Goal: Task Accomplishment & Management: Manage account settings

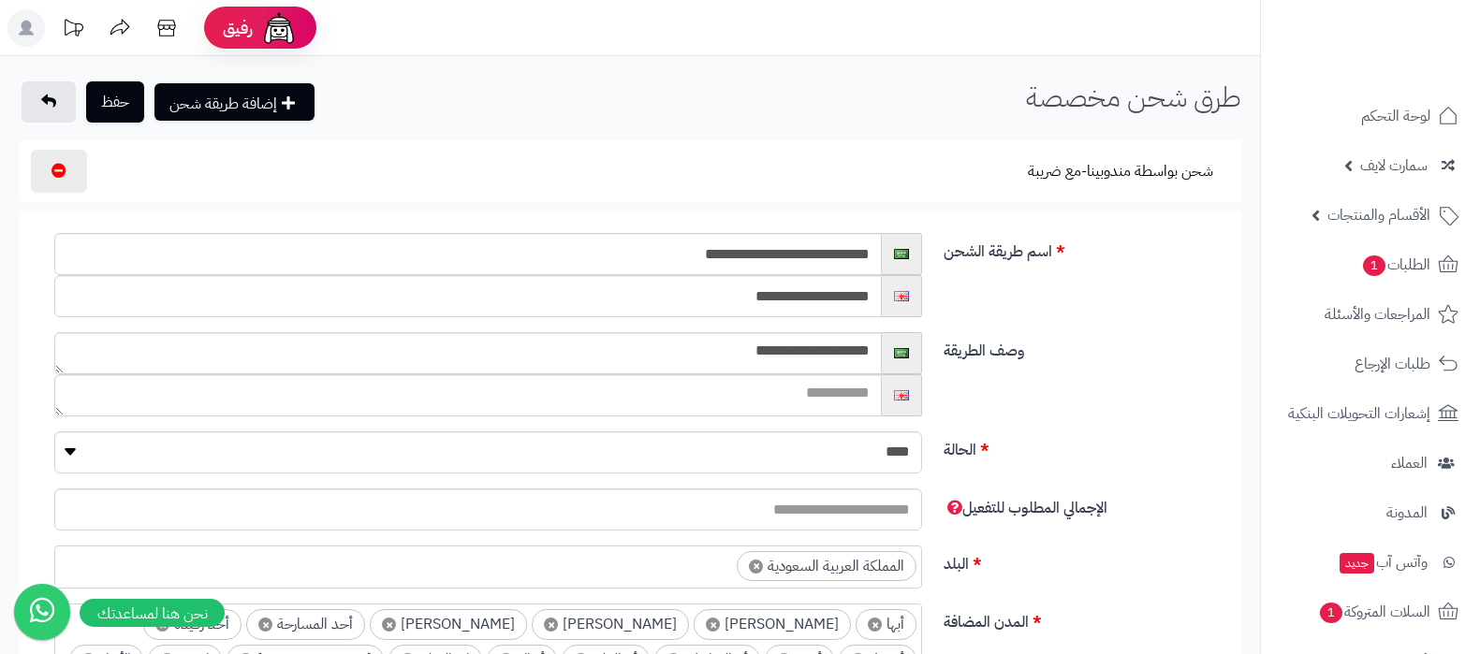
select select
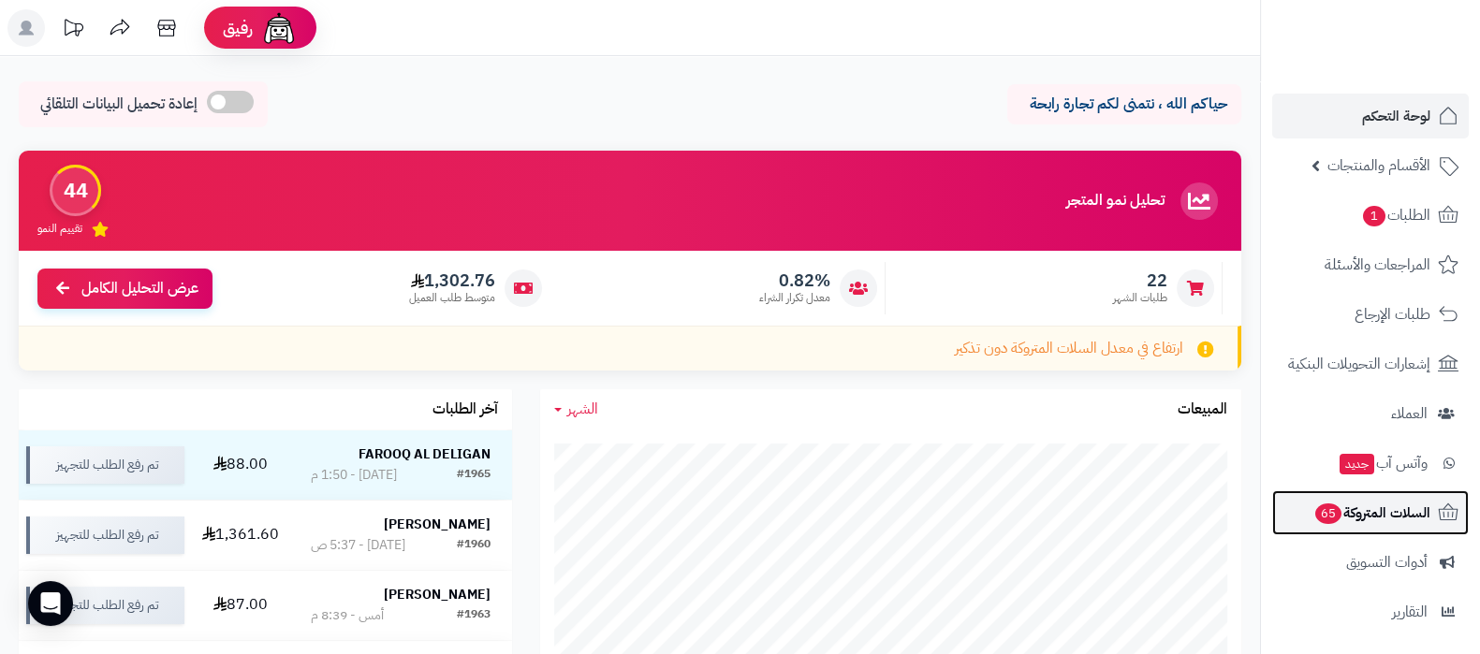
click at [1326, 506] on span "65" at bounding box center [1327, 514] width 27 height 22
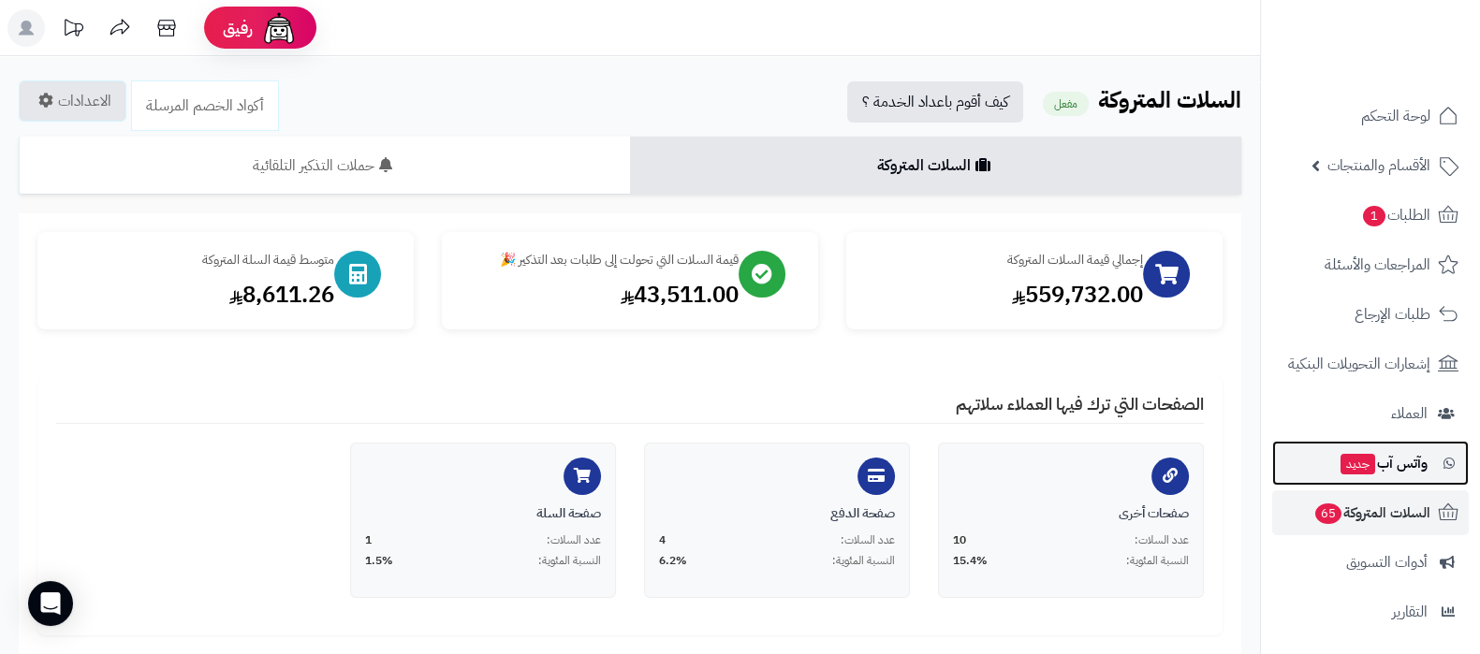
click at [1346, 482] on link "وآتس آب جديد" at bounding box center [1370, 463] width 197 height 45
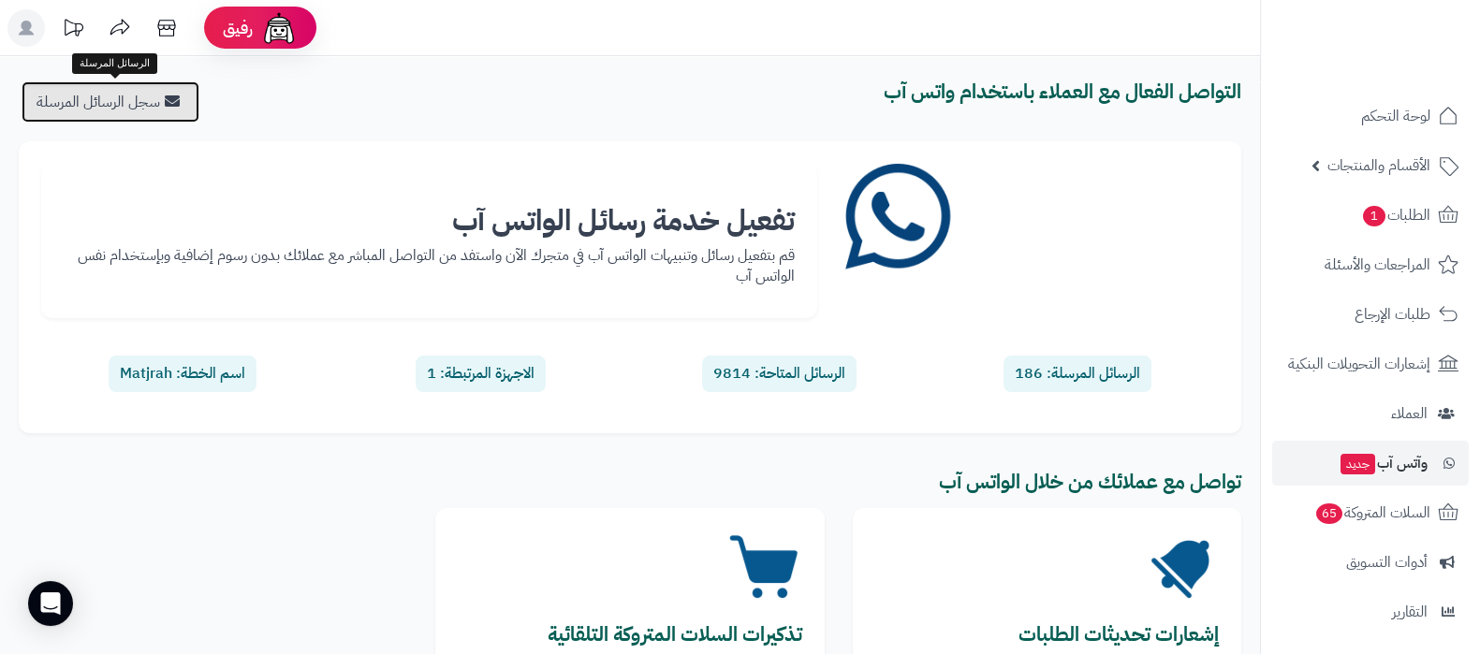
click at [101, 92] on link "سجل الرسائل المرسلة" at bounding box center [111, 101] width 178 height 41
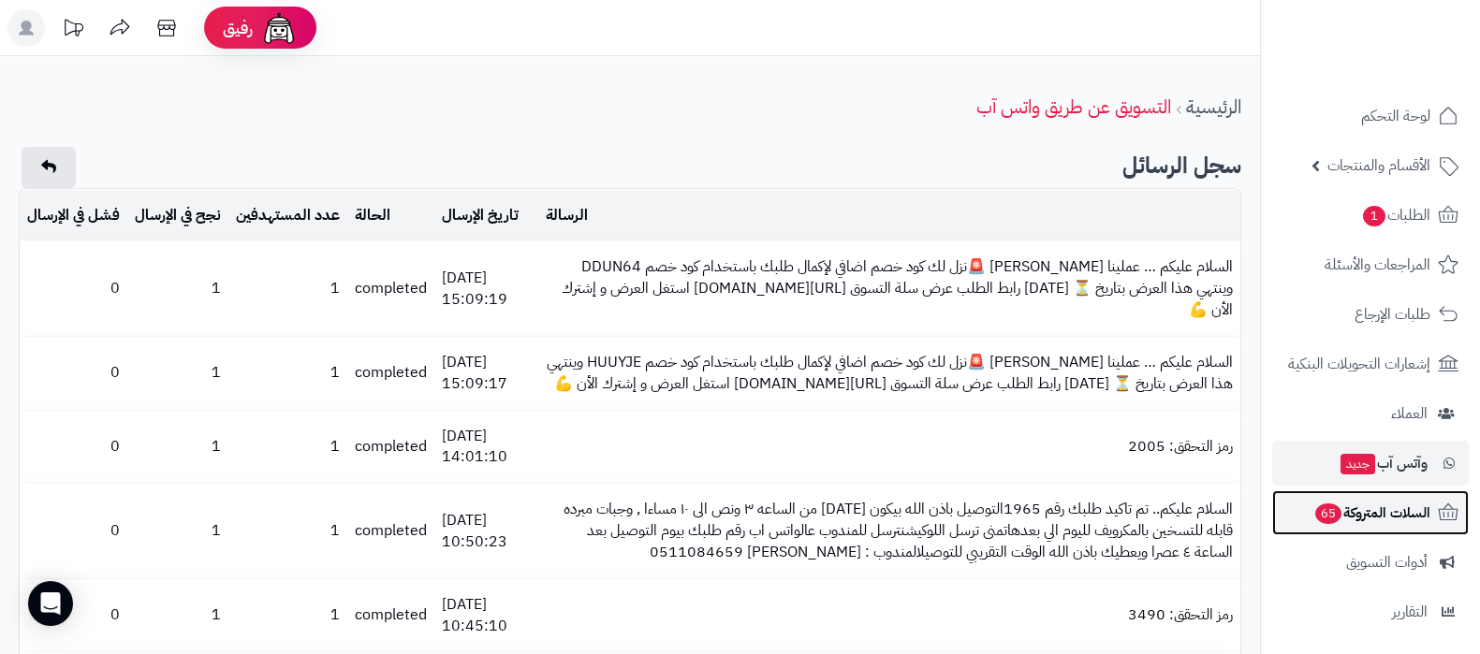
click at [1355, 528] on link "السلات المتروكة 65" at bounding box center [1370, 512] width 197 height 45
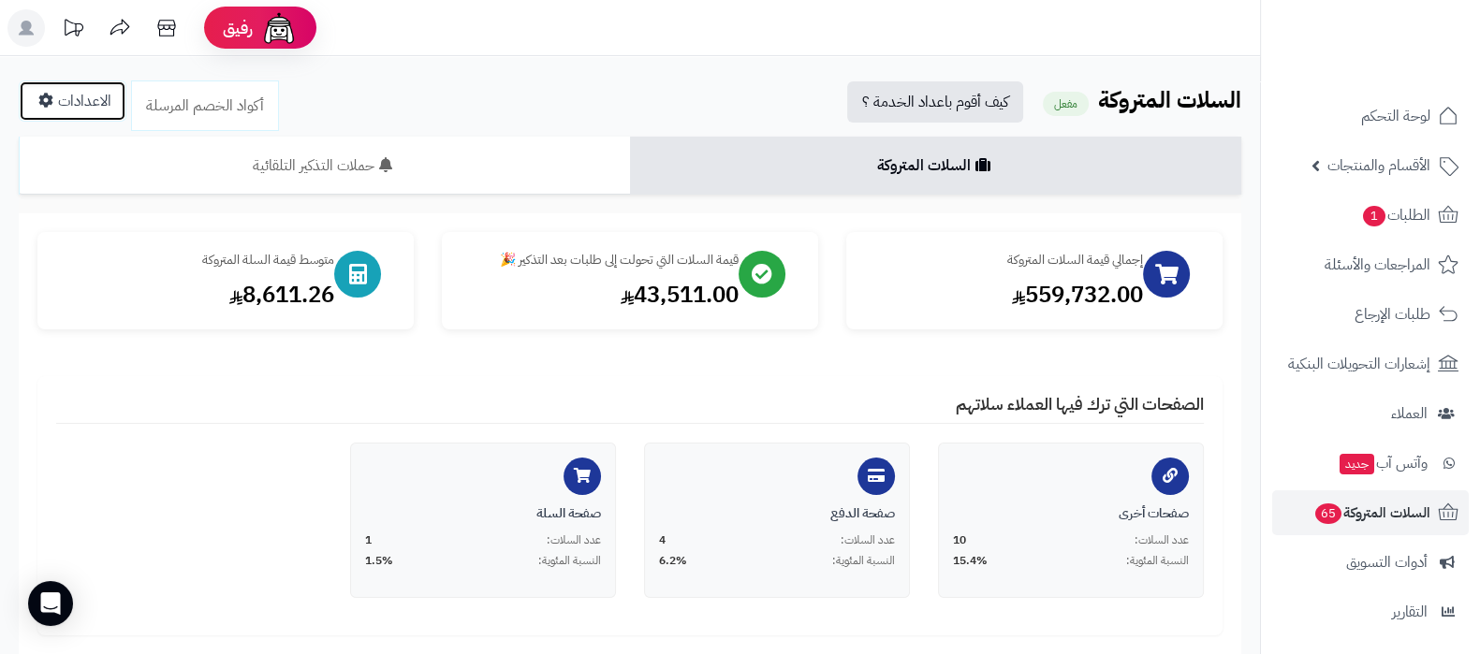
click at [76, 114] on link "الاعدادات" at bounding box center [73, 100] width 108 height 41
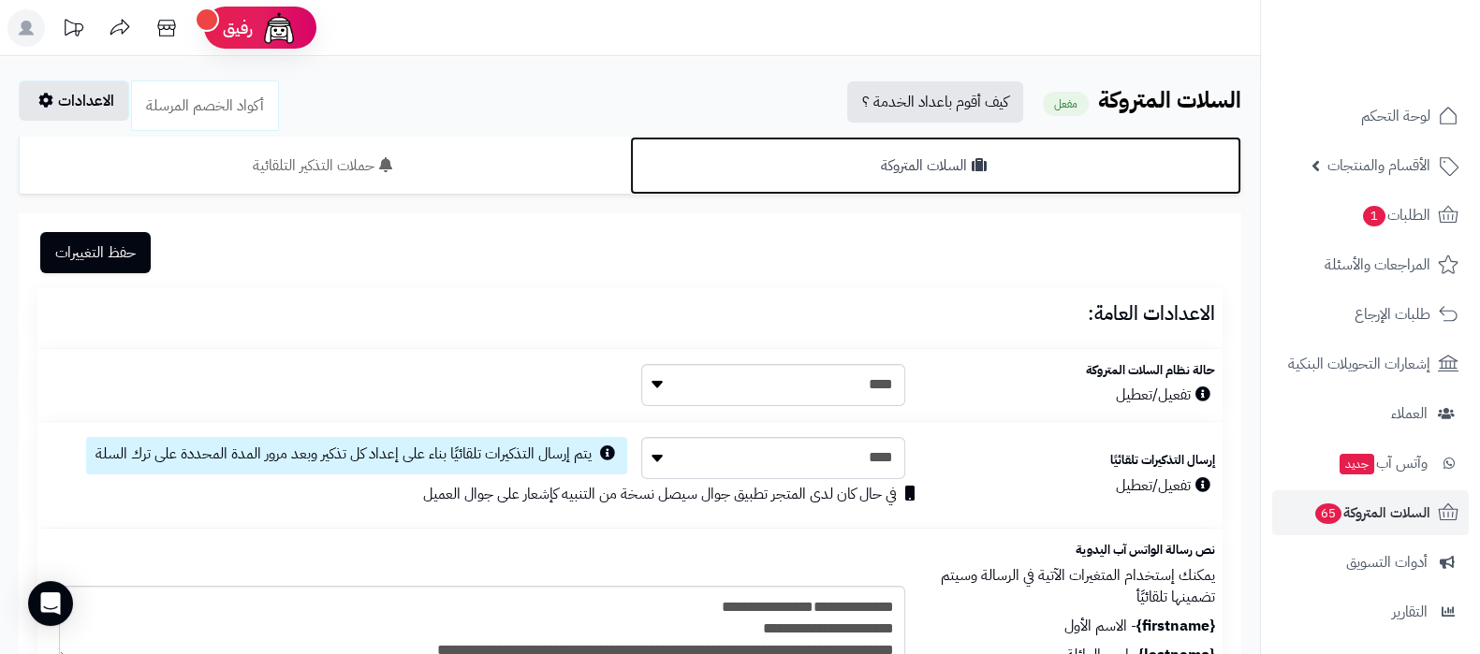
click at [930, 179] on link "السلات المتروكة" at bounding box center [935, 166] width 611 height 58
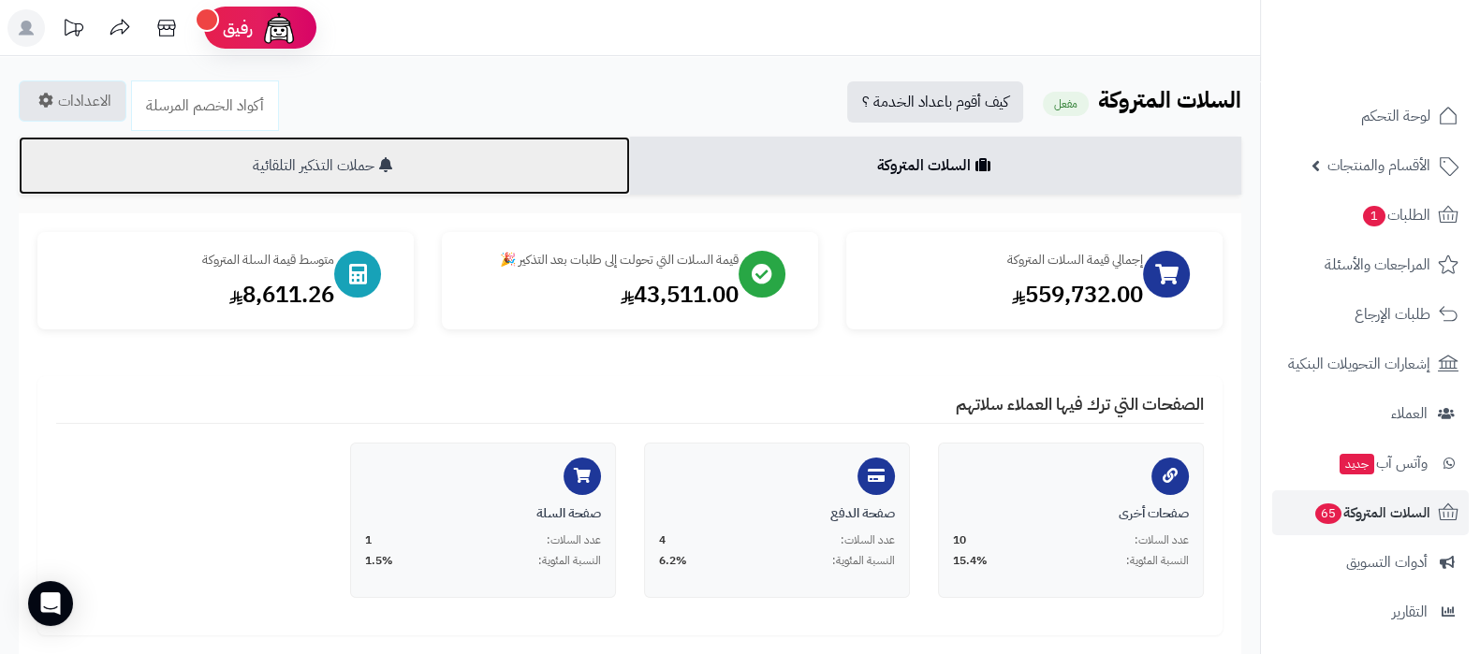
click at [293, 179] on link "حملات التذكير التلقائية" at bounding box center [324, 166] width 611 height 58
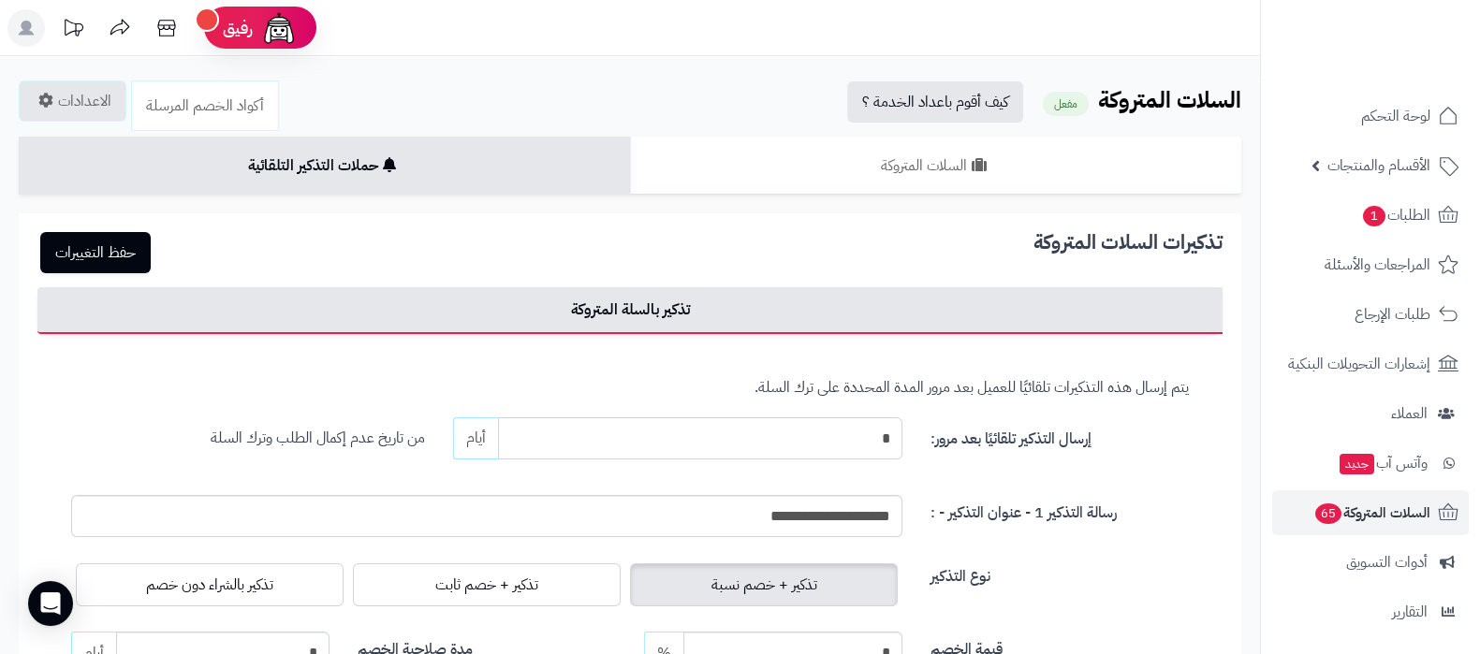
click at [870, 431] on input "*" at bounding box center [700, 438] width 404 height 42
type input "*"
click at [85, 255] on button "حفظ التغييرات" at bounding box center [95, 251] width 110 height 41
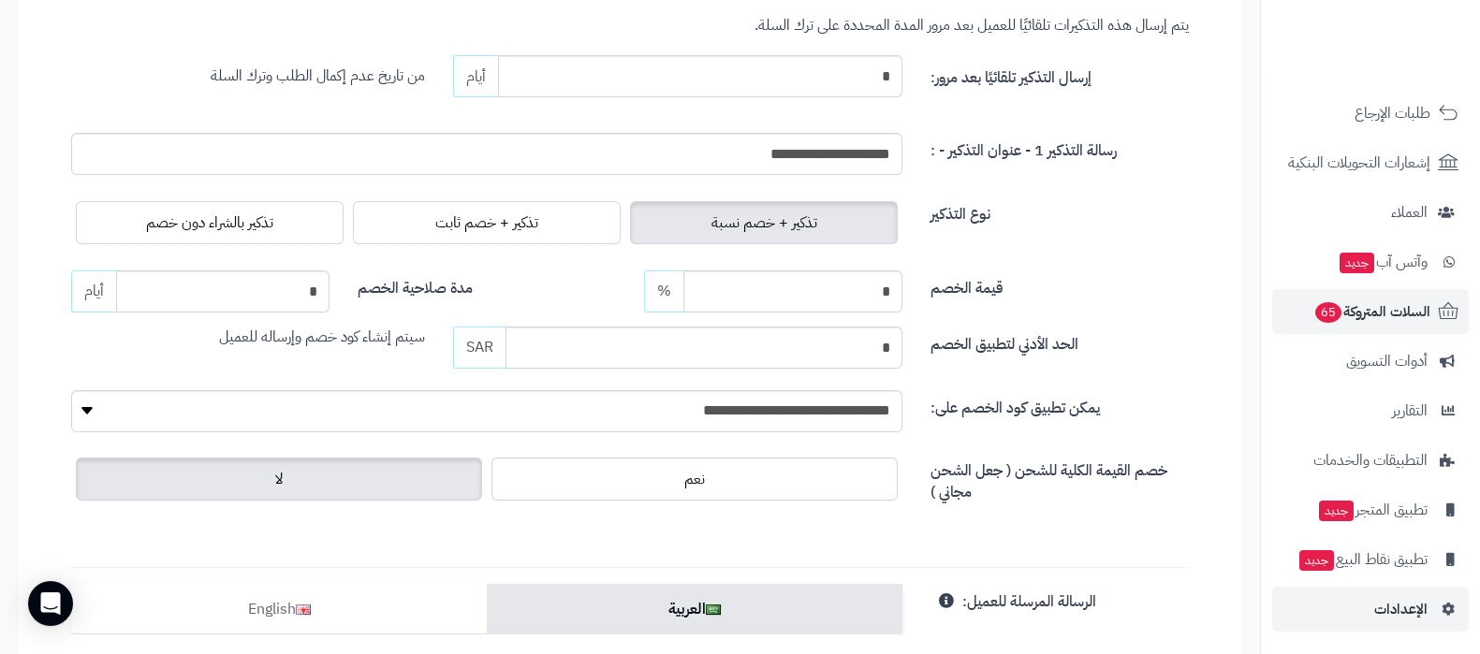
scroll to position [467, 0]
click at [1396, 601] on span "الإعدادات" at bounding box center [1400, 609] width 53 height 26
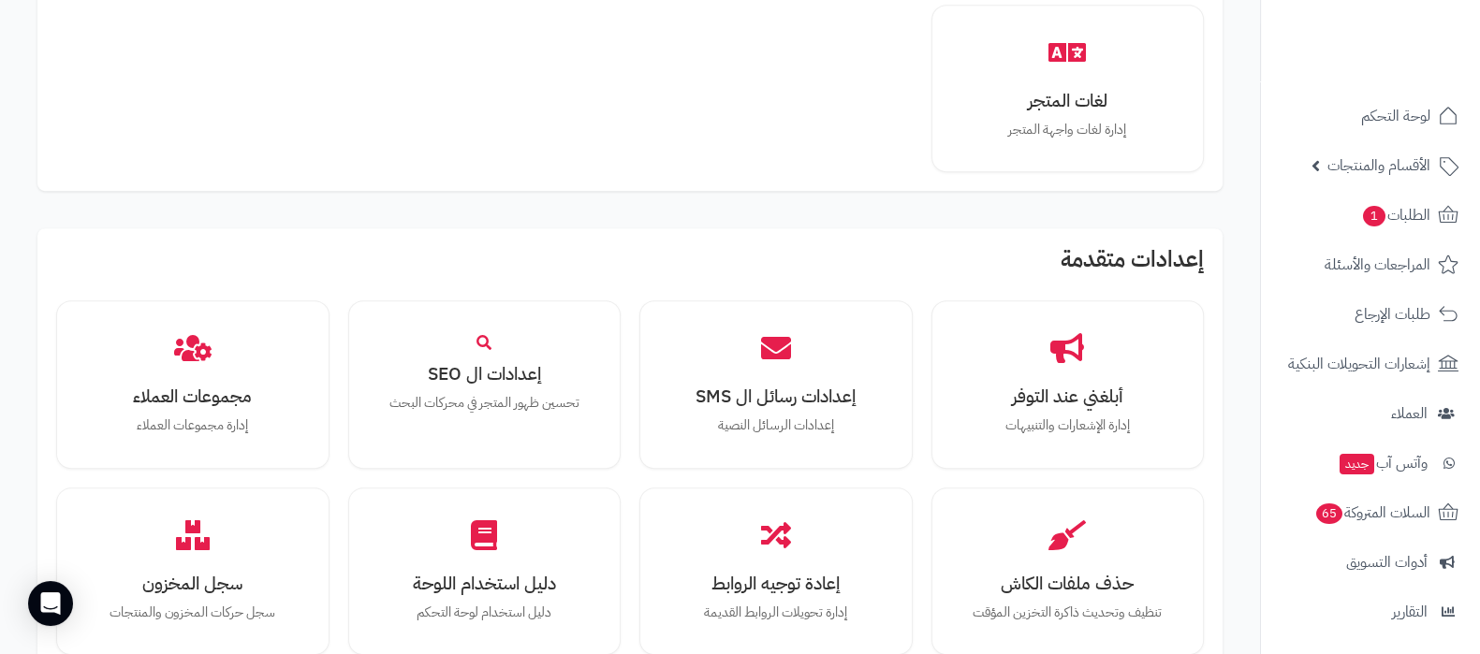
scroll to position [1731, 0]
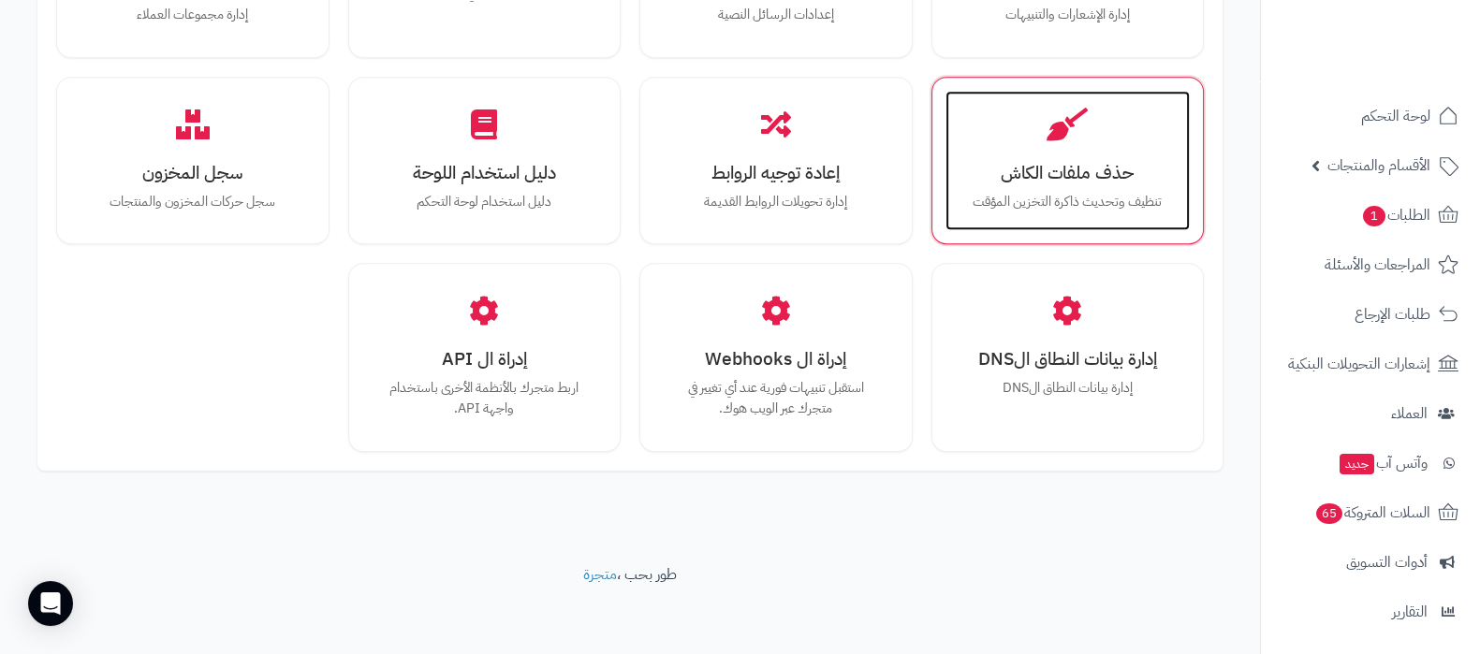
click at [1061, 199] on p "تنظيف وتحديث ذاكرة التخزين المؤقت" at bounding box center [1068, 202] width 208 height 21
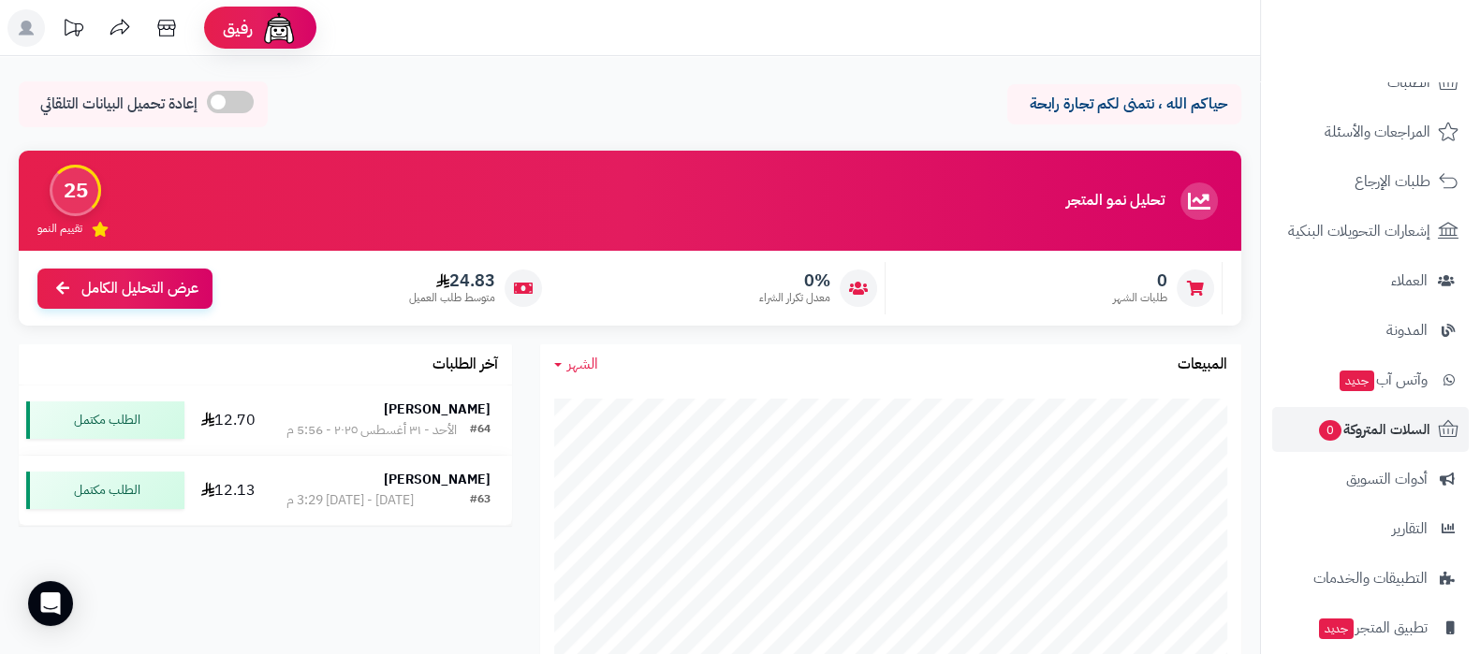
scroll to position [252, 0]
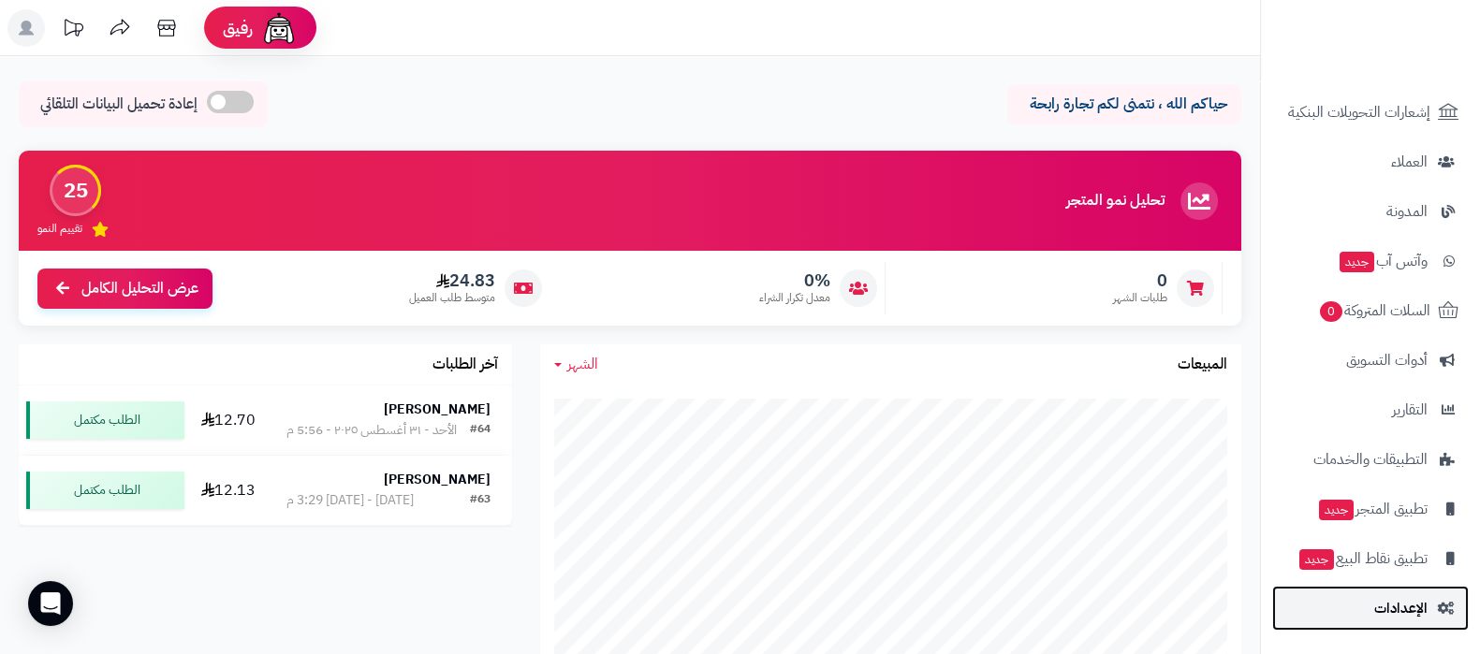
click at [1381, 609] on span "الإعدادات" at bounding box center [1400, 608] width 53 height 26
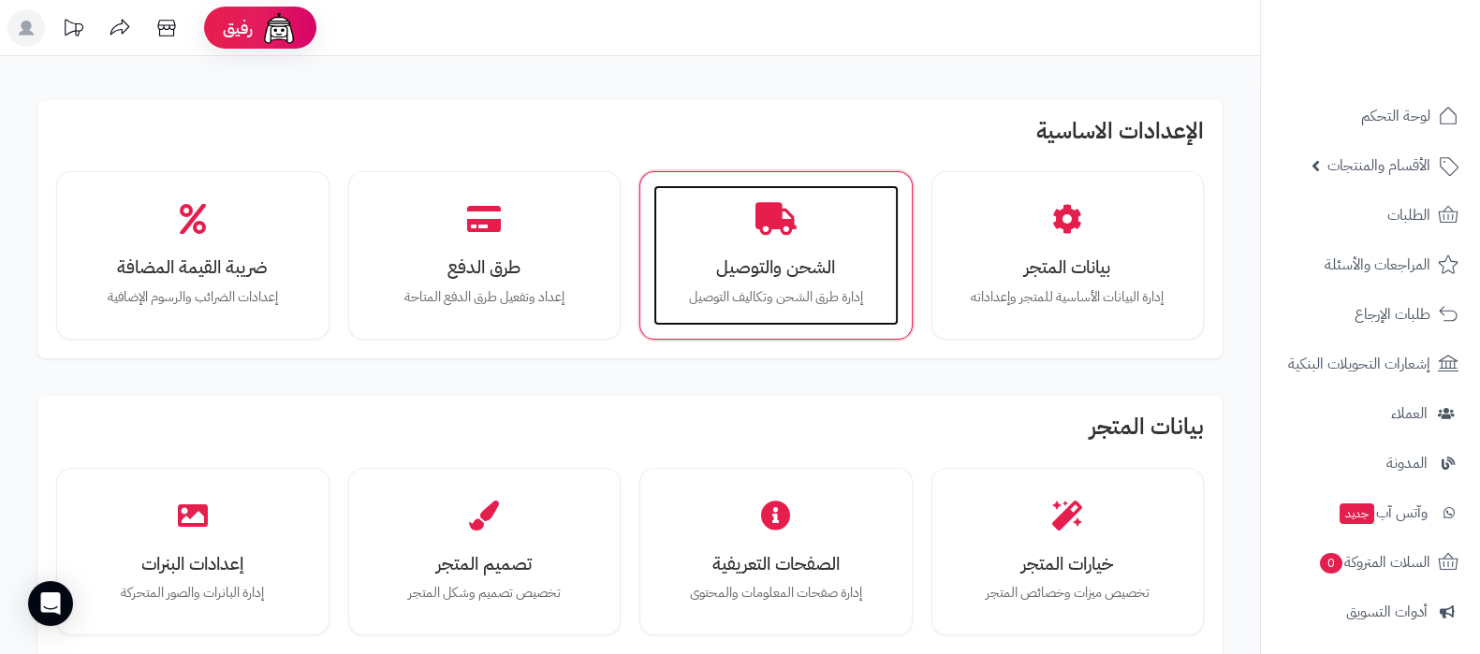
click at [701, 276] on h3 "الشحن والتوصيل" at bounding box center [776, 267] width 208 height 20
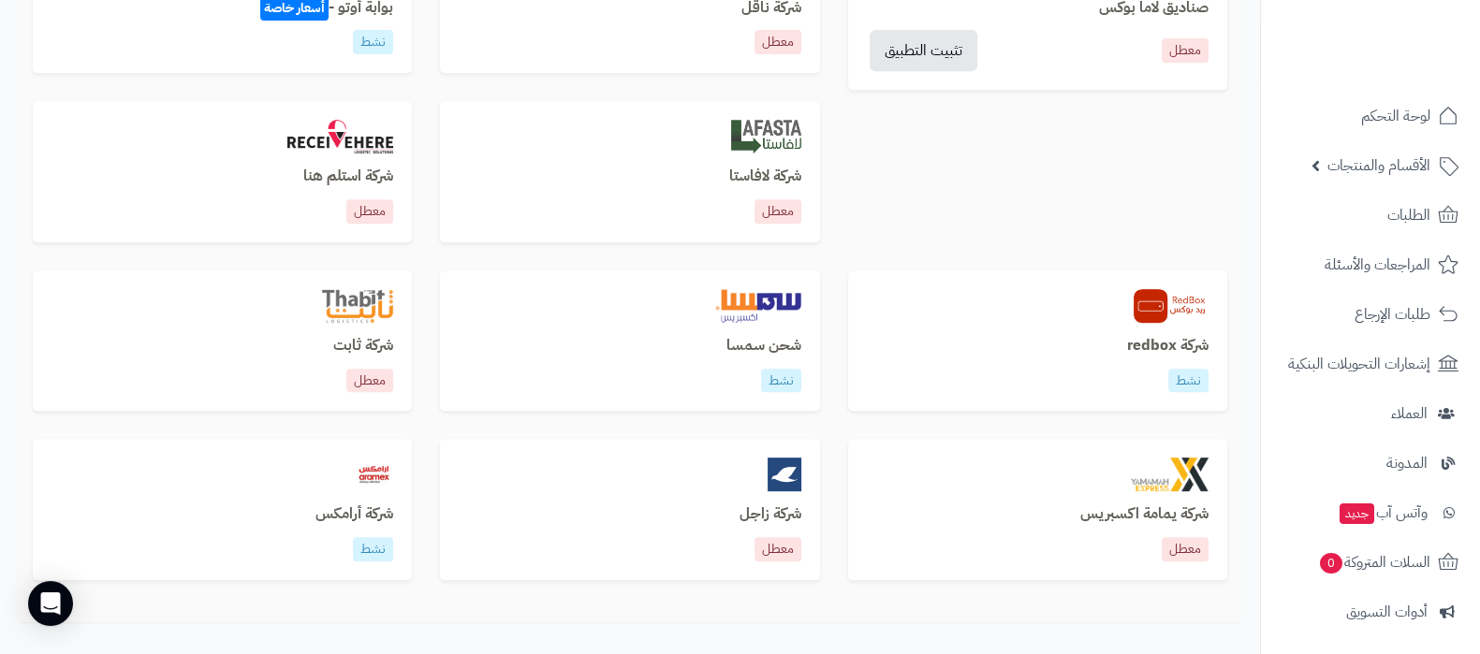
scroll to position [1167, 0]
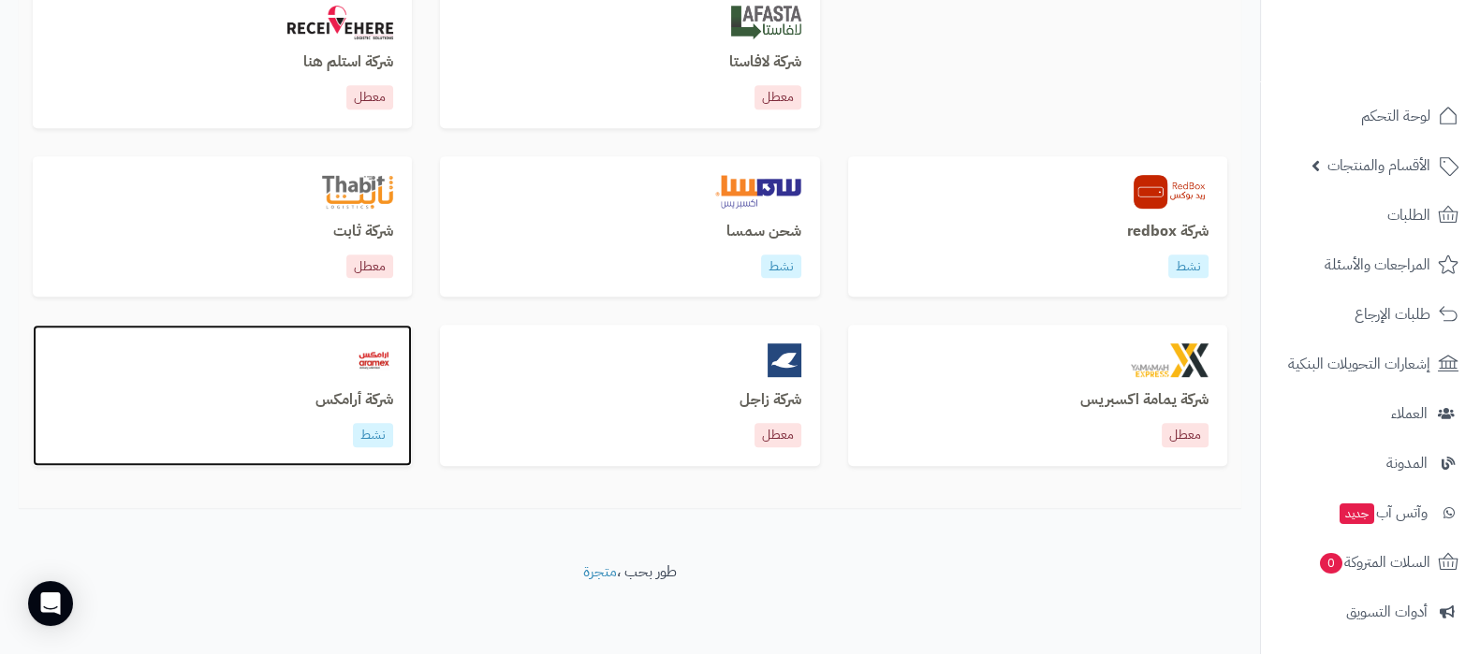
click at [346, 405] on h3 "شركة أرامكس" at bounding box center [222, 400] width 342 height 17
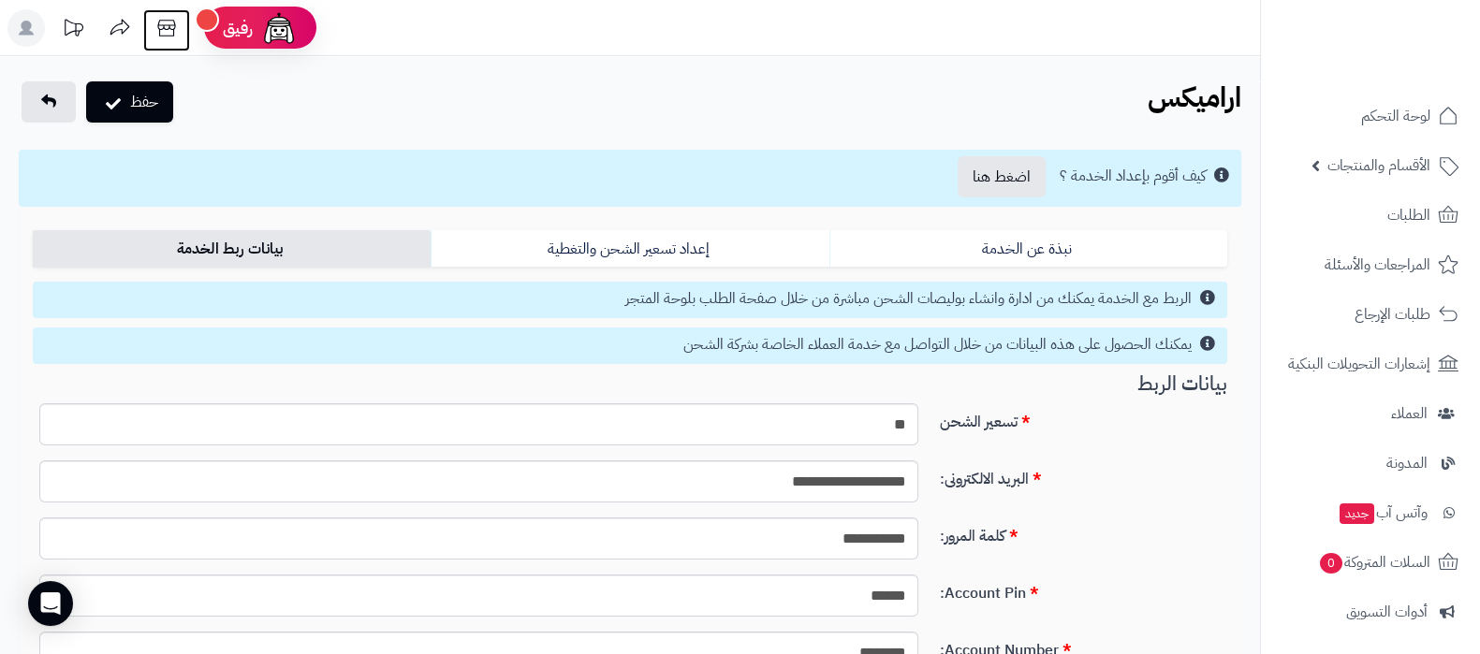
click at [170, 39] on icon at bounding box center [166, 27] width 37 height 37
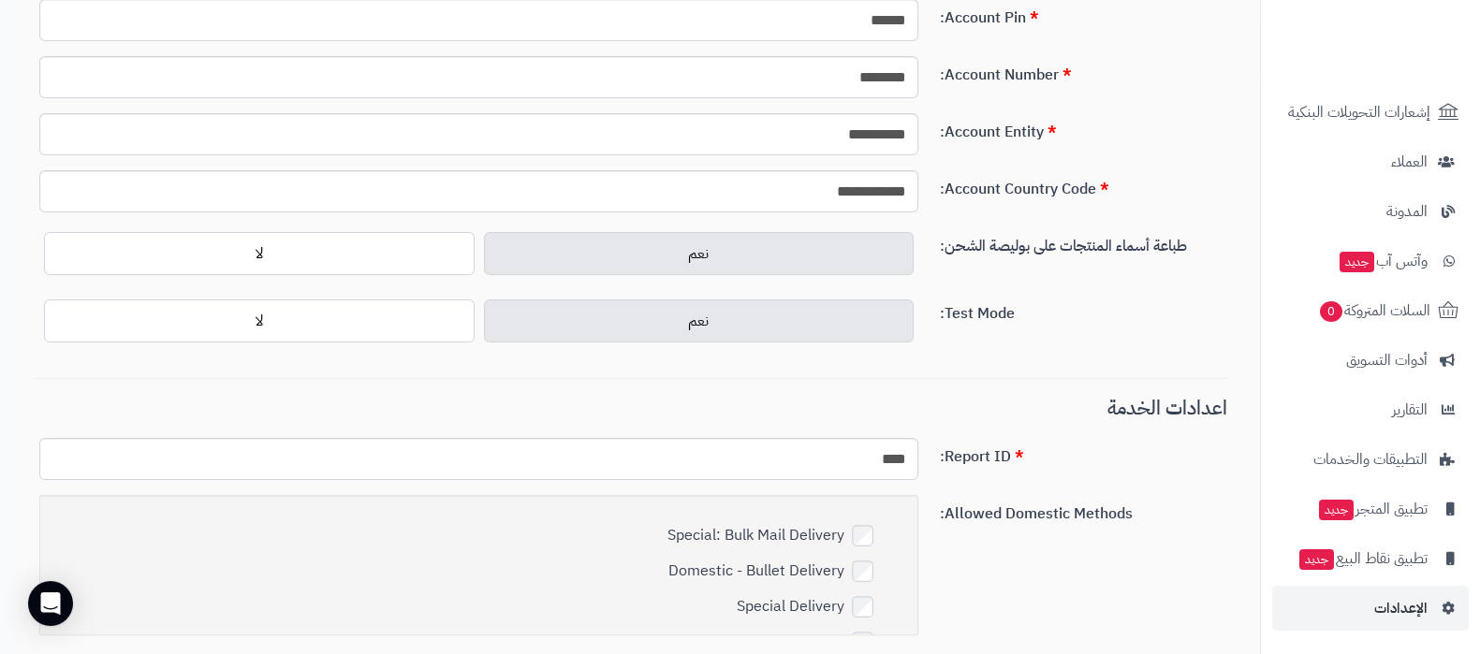
scroll to position [702, 0]
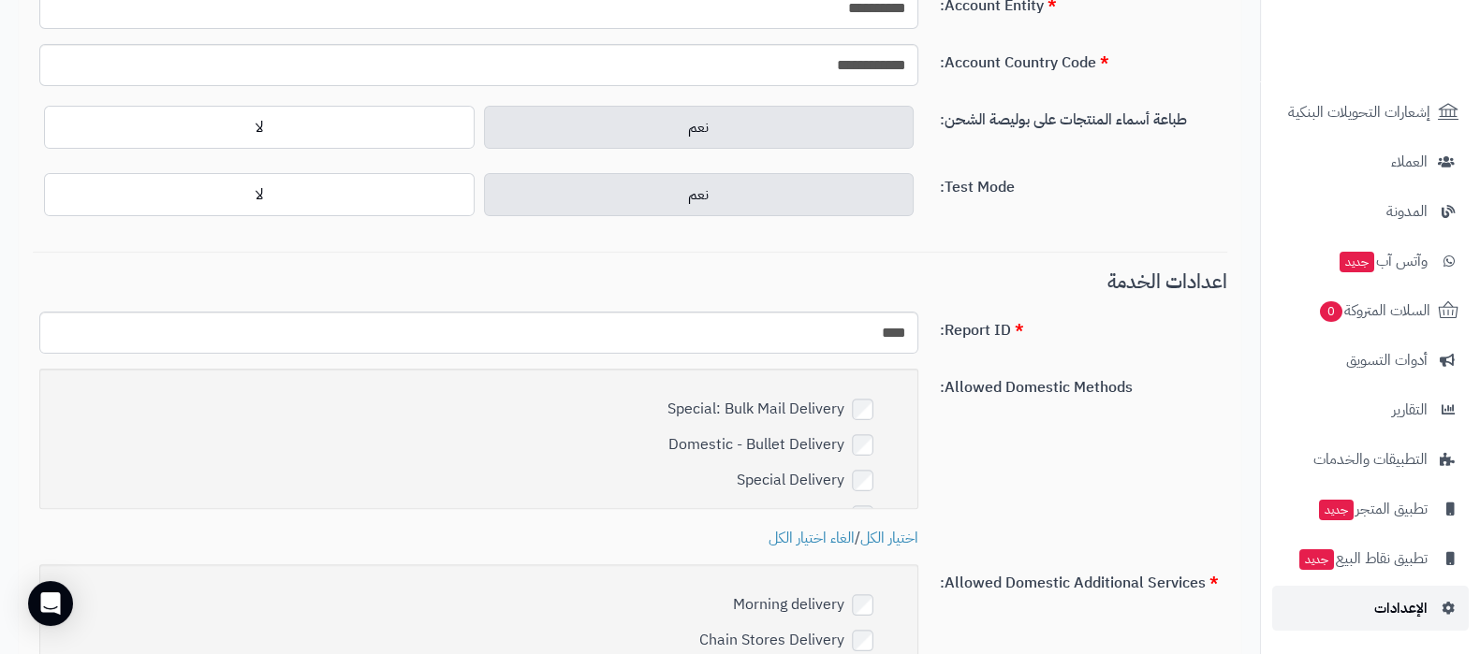
click at [1417, 602] on span "الإعدادات" at bounding box center [1400, 608] width 53 height 26
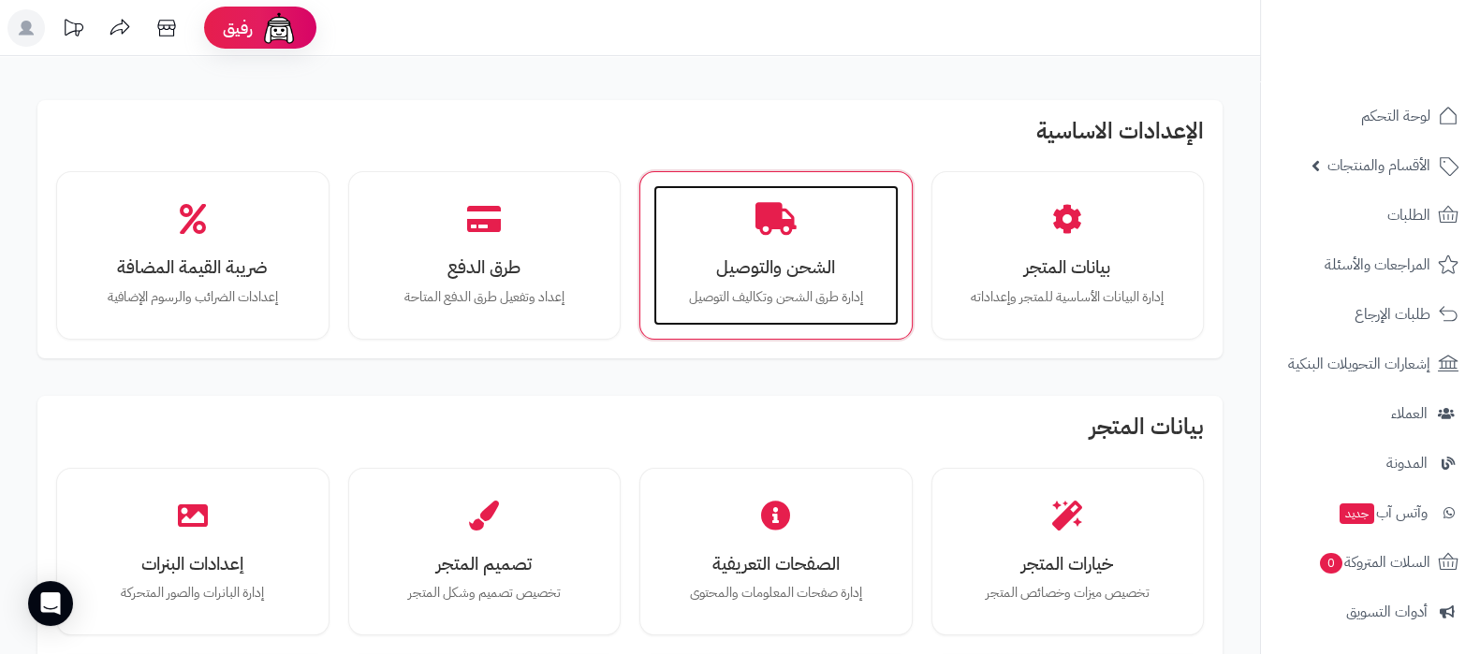
click at [774, 275] on h3 "الشحن والتوصيل" at bounding box center [776, 267] width 208 height 20
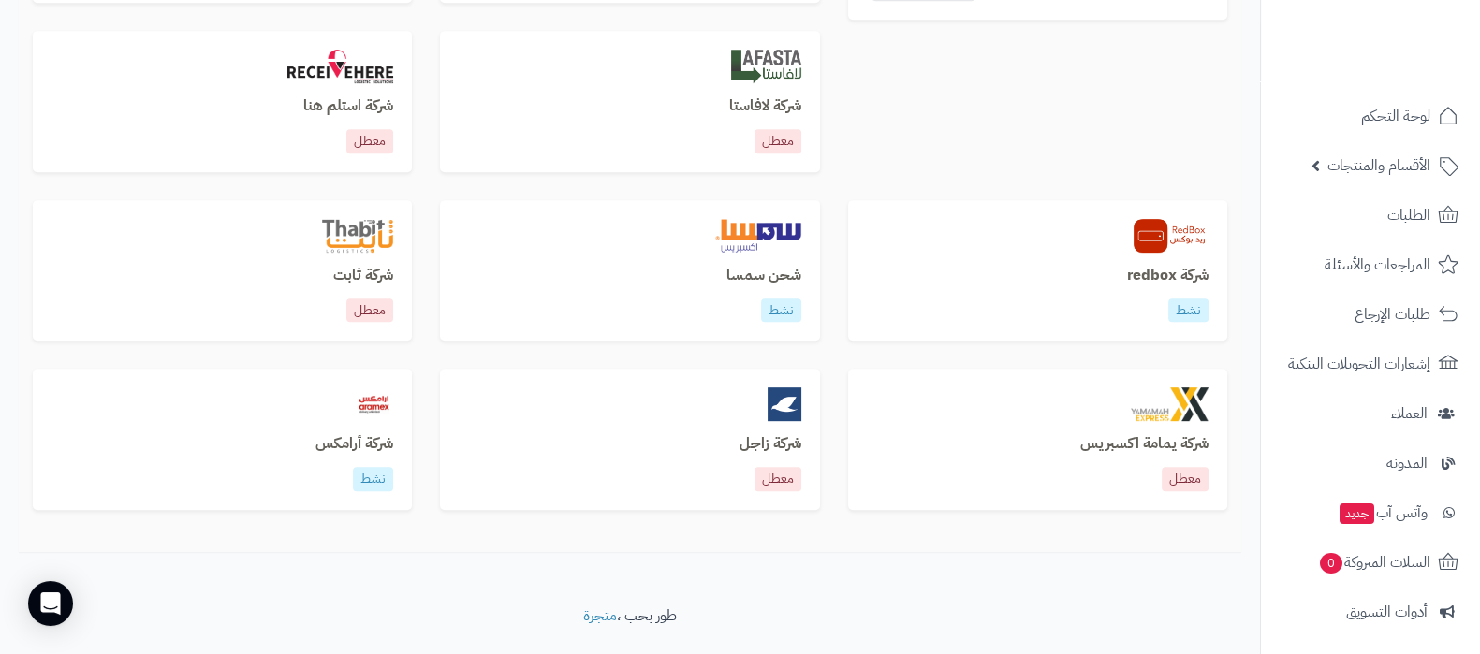
scroll to position [1167, 0]
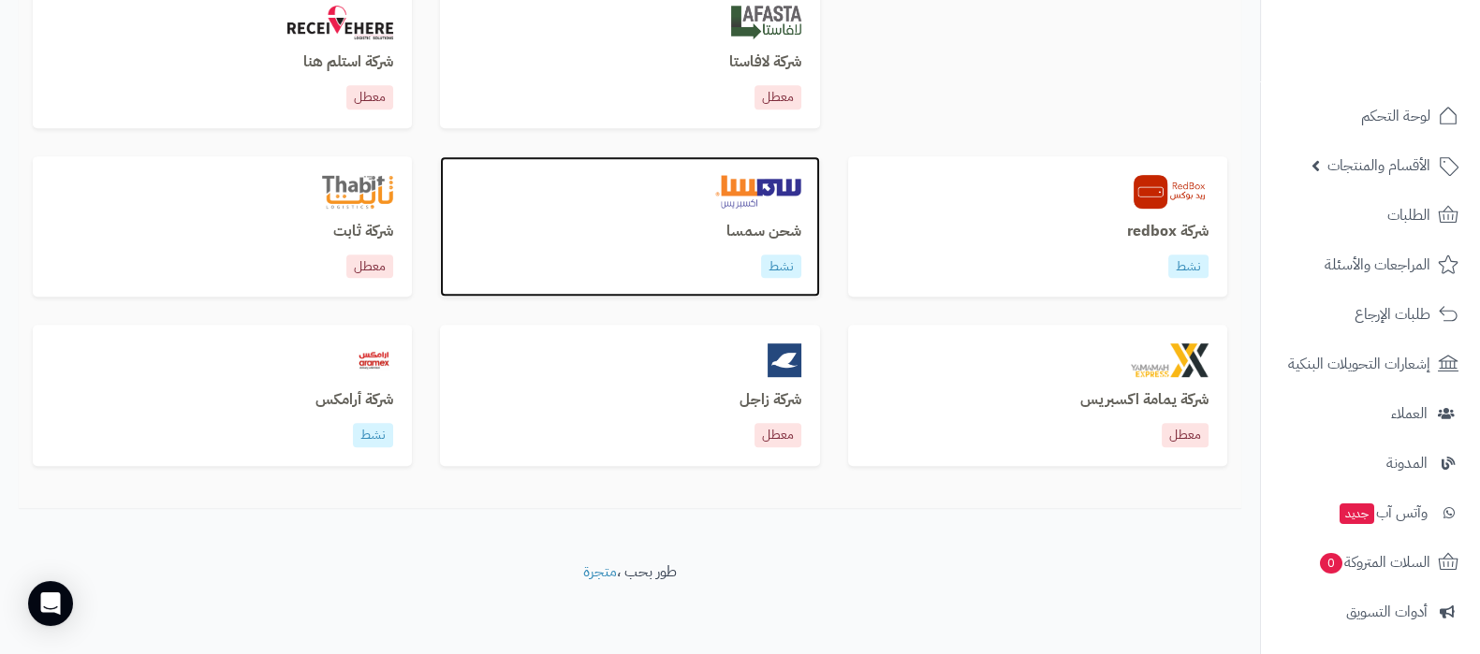
click at [759, 237] on h3 "شحن سمسا" at bounding box center [630, 232] width 342 height 17
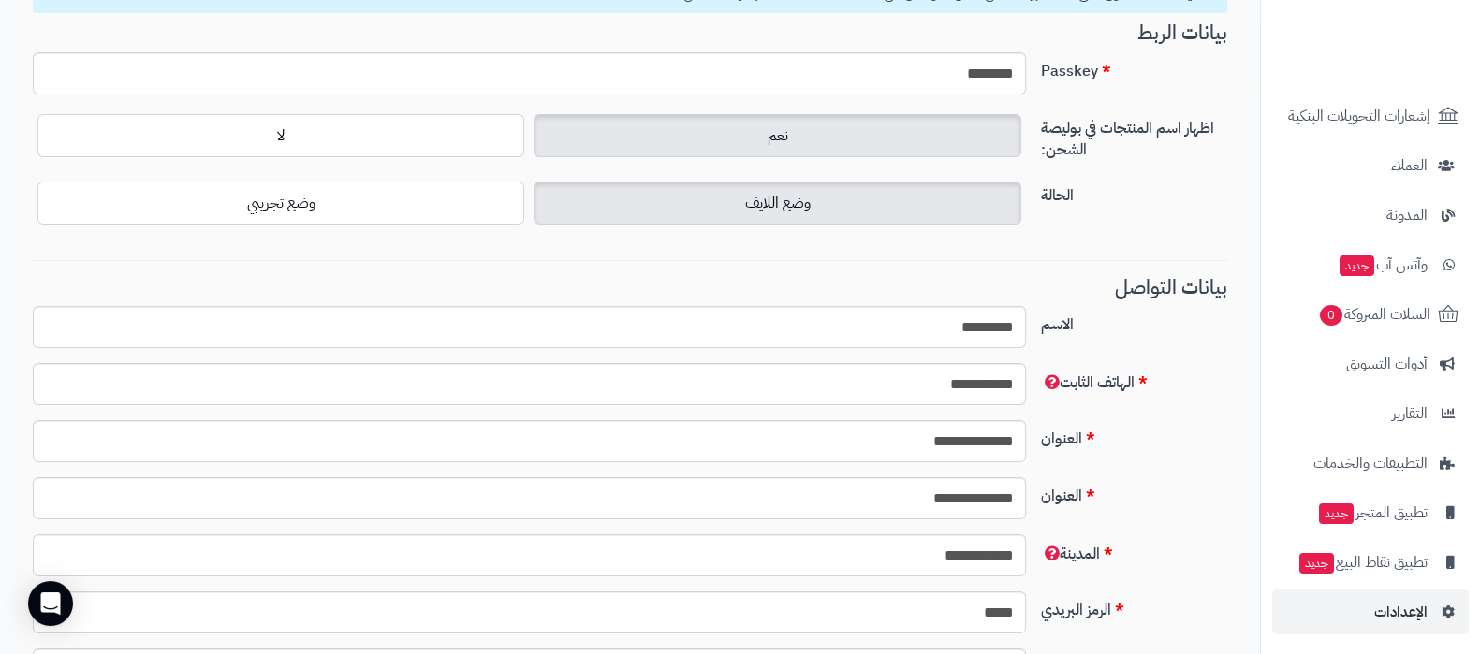
scroll to position [252, 0]
click at [1390, 615] on span "الإعدادات" at bounding box center [1400, 608] width 53 height 26
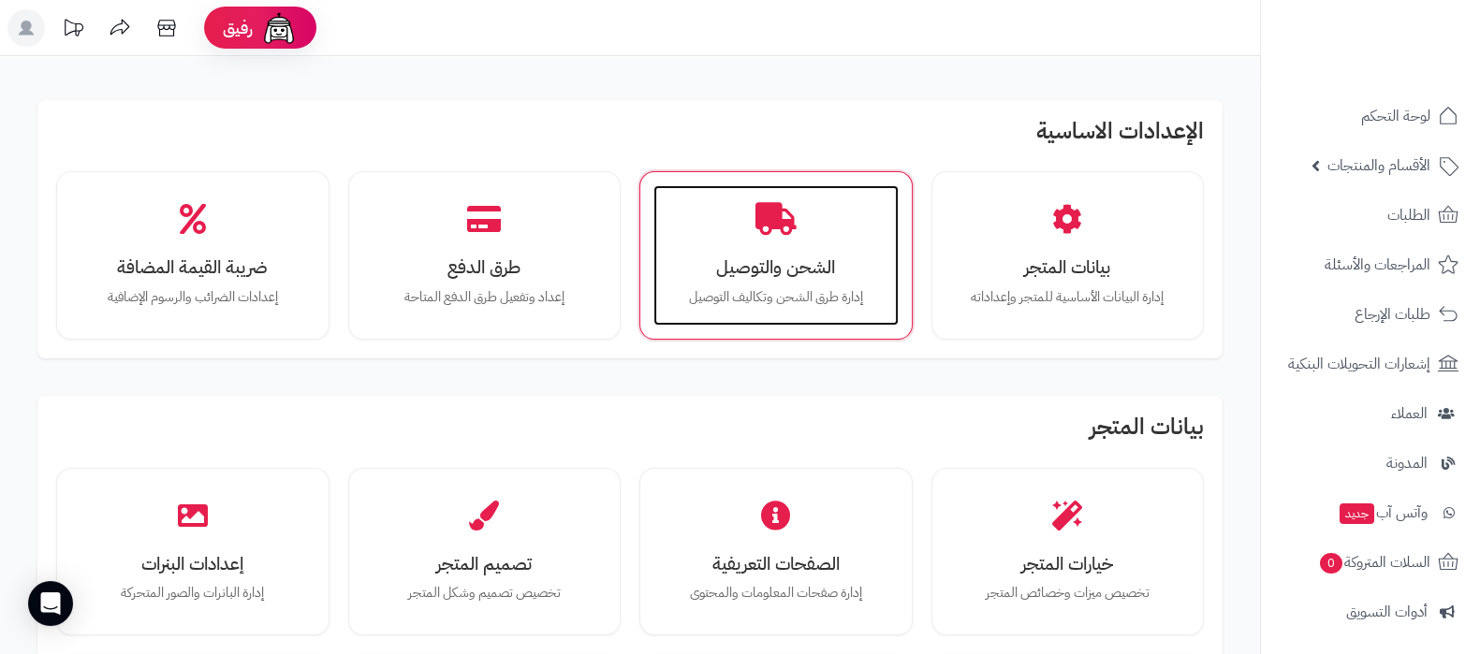
click at [761, 231] on icon at bounding box center [775, 219] width 41 height 33
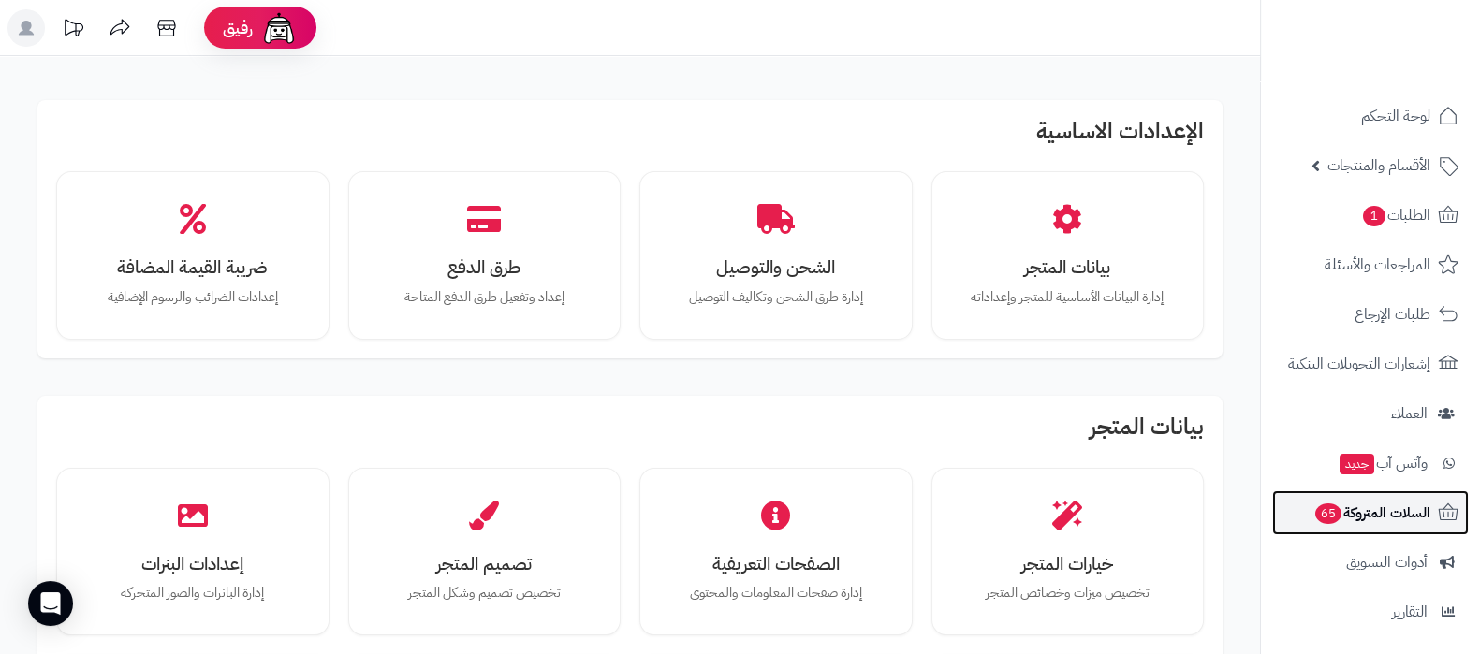
click at [1370, 518] on span "السلات المتروكة 65" at bounding box center [1371, 513] width 117 height 26
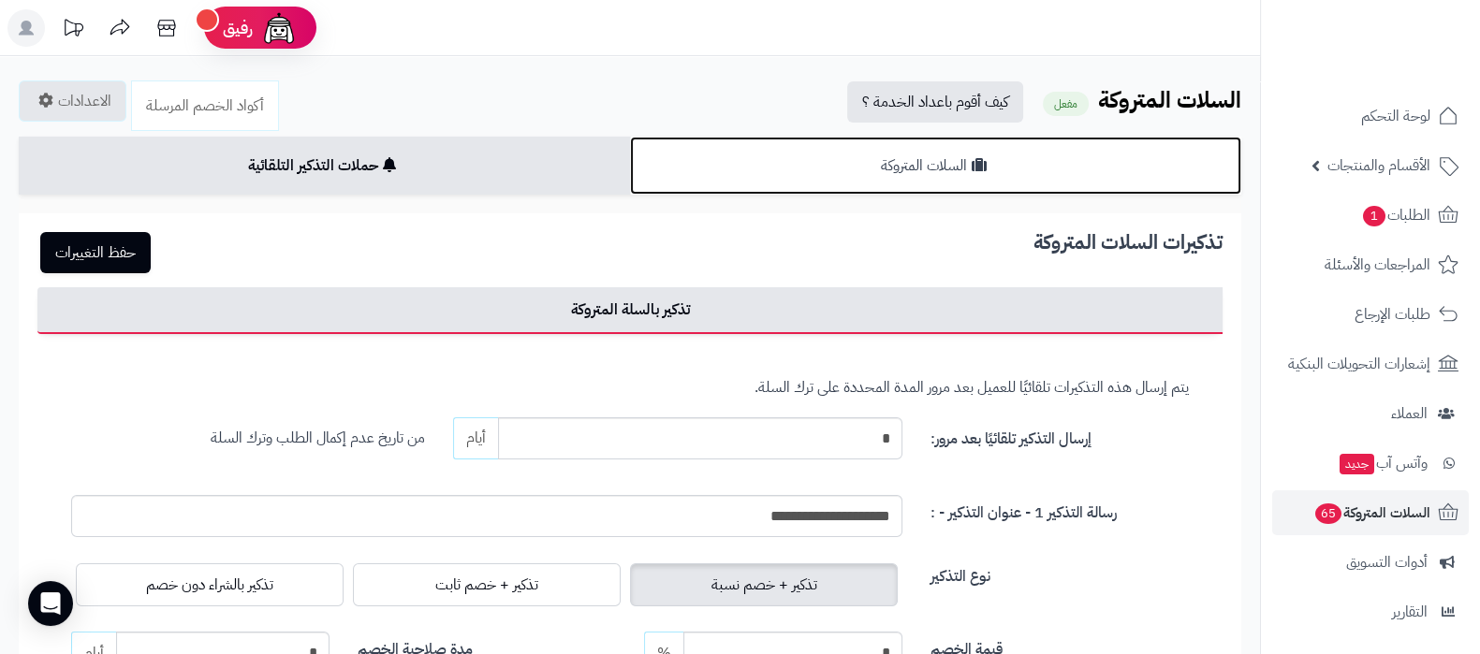
click at [969, 182] on link "السلات المتروكة" at bounding box center [935, 166] width 611 height 58
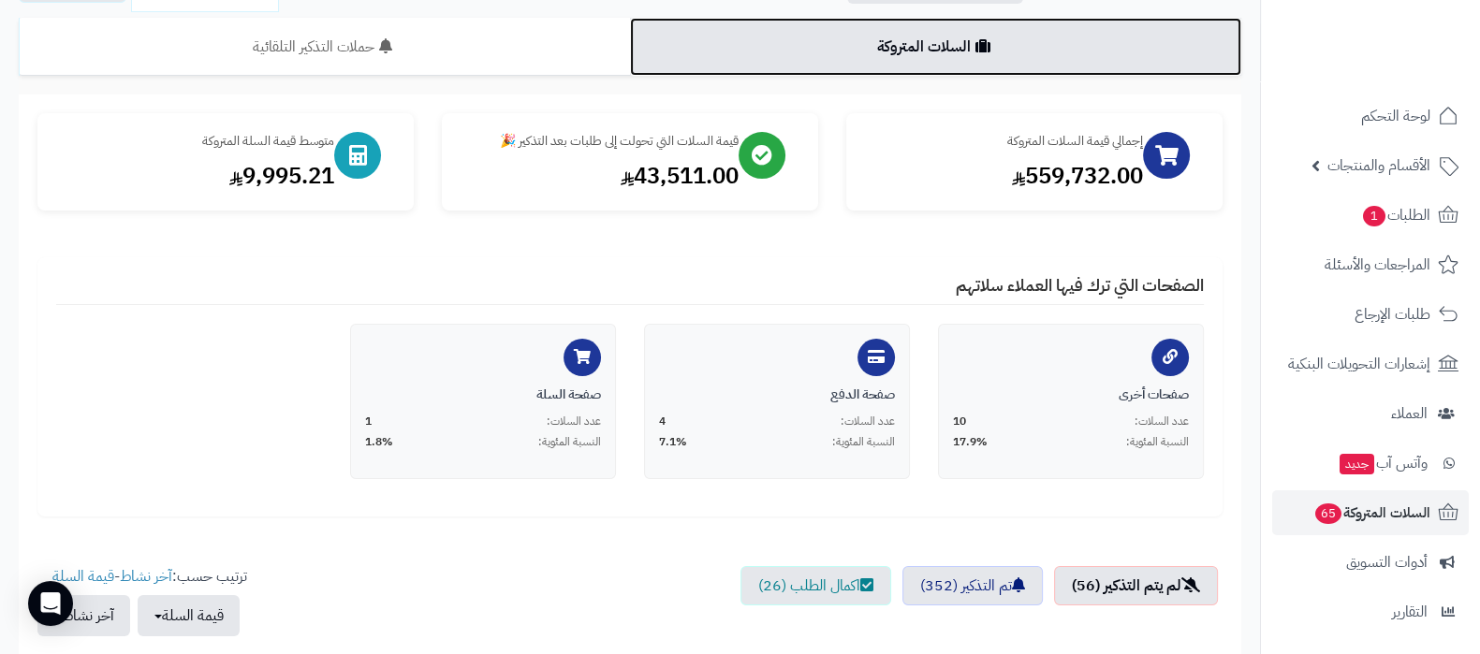
scroll to position [233, 0]
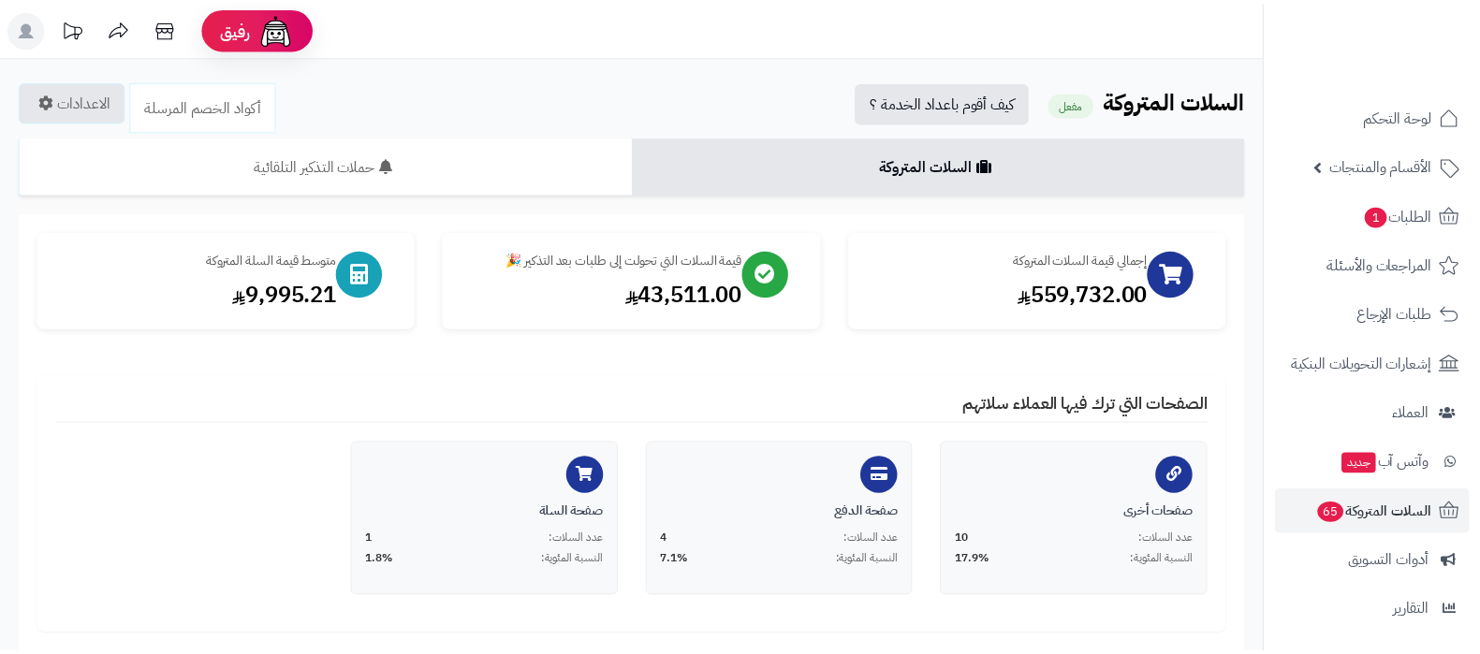
scroll to position [233, 0]
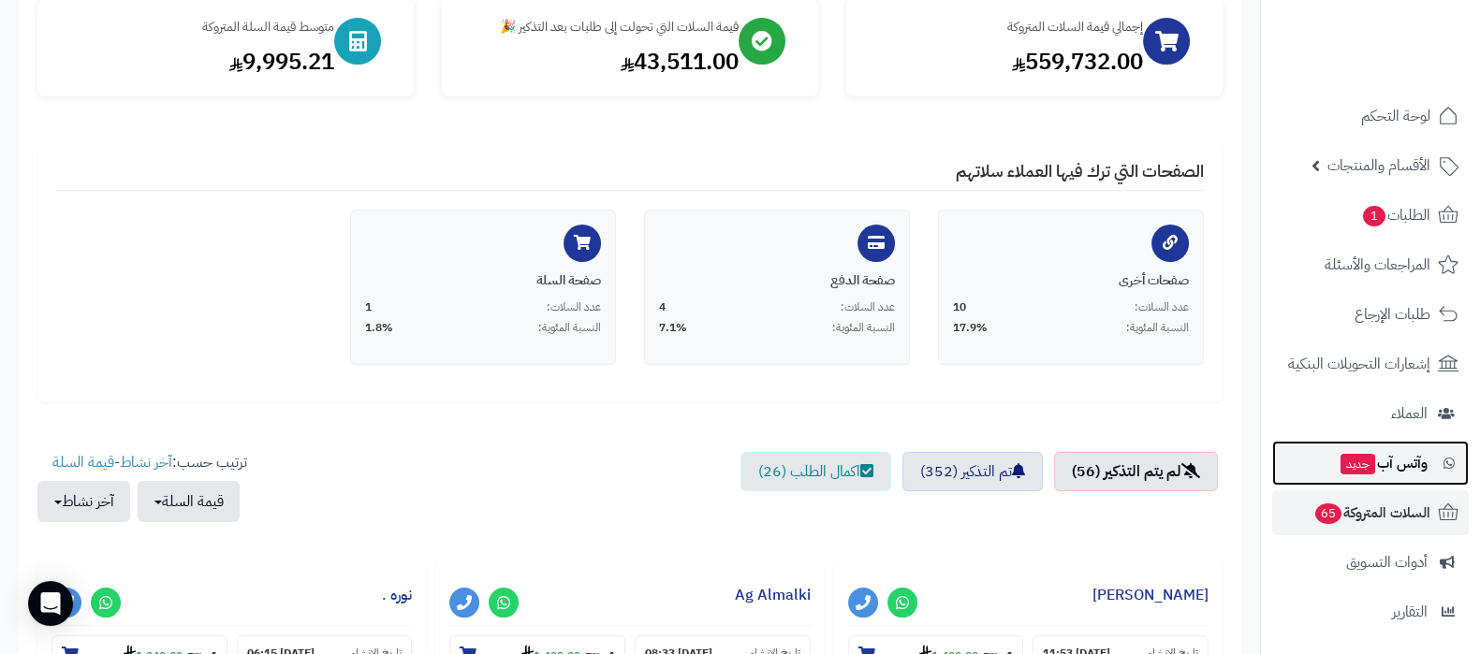
click at [1348, 462] on span "جديد" at bounding box center [1357, 464] width 35 height 21
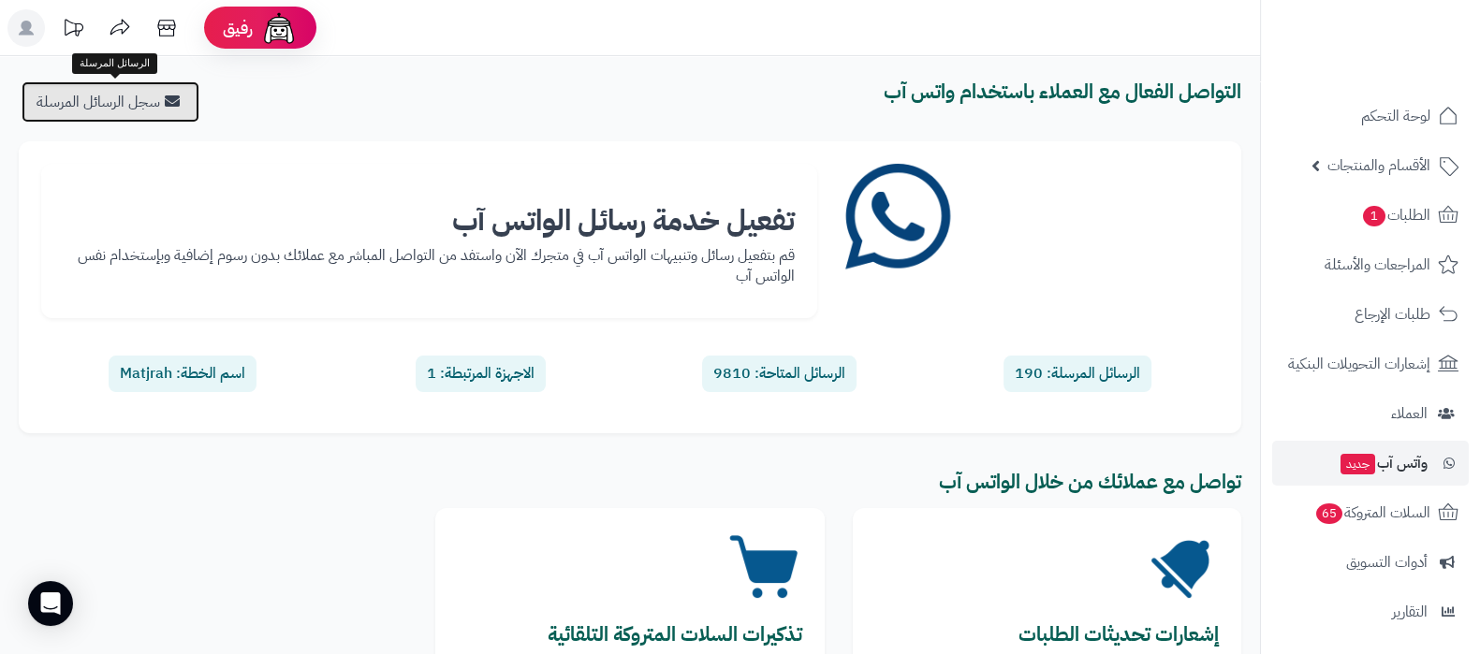
click at [128, 95] on link "سجل الرسائل المرسلة" at bounding box center [111, 101] width 178 height 41
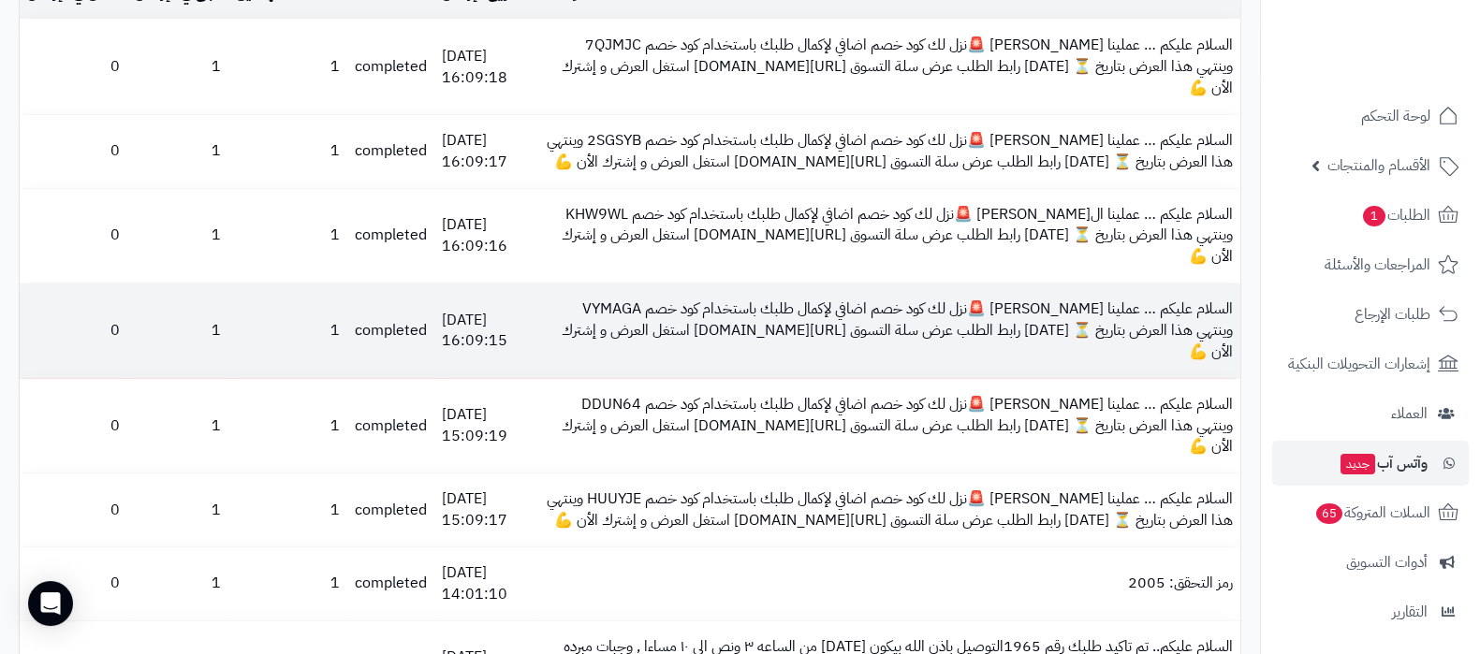
scroll to position [186, 0]
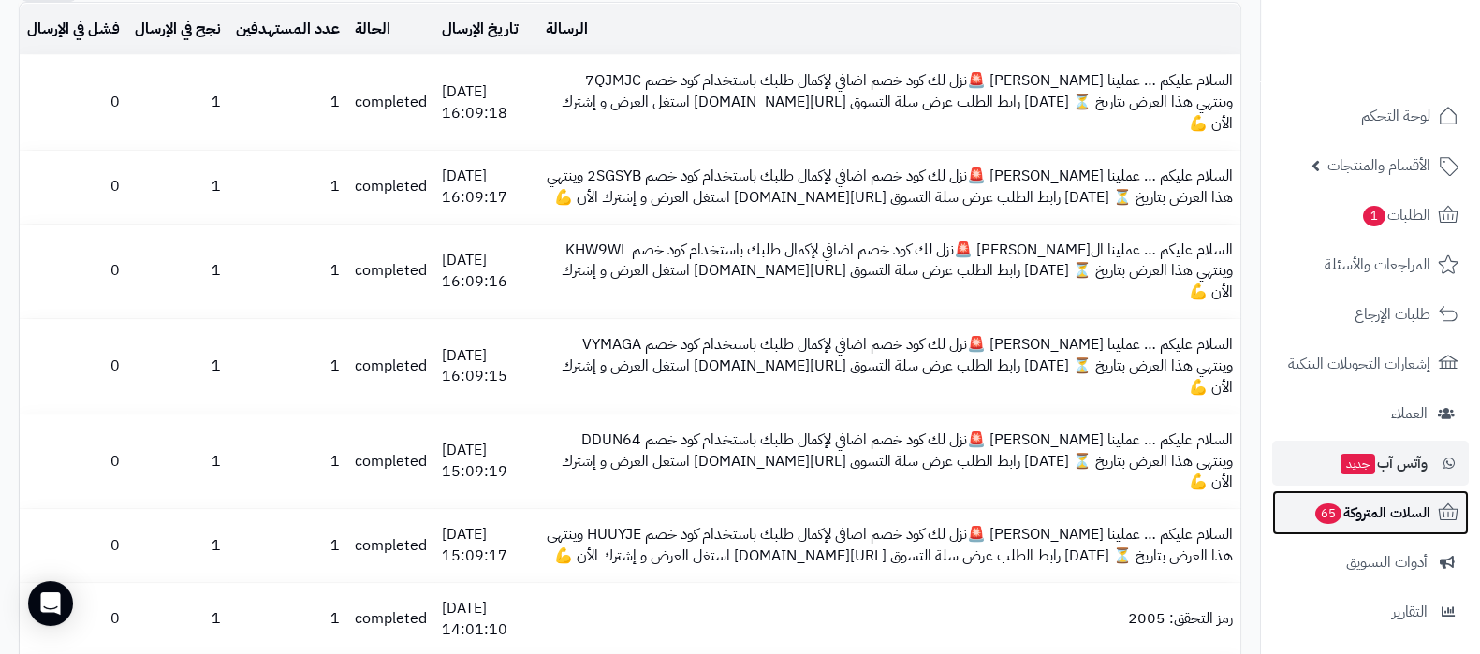
click at [1348, 518] on span "السلات المتروكة 65" at bounding box center [1371, 513] width 117 height 26
